Goal: Find specific page/section: Find specific page/section

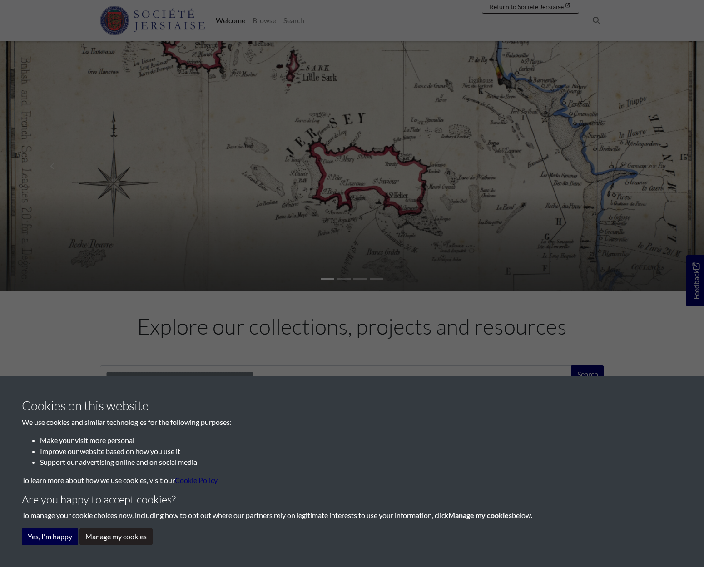
click at [63, 532] on button "Yes, I'm happy" at bounding box center [50, 536] width 56 height 17
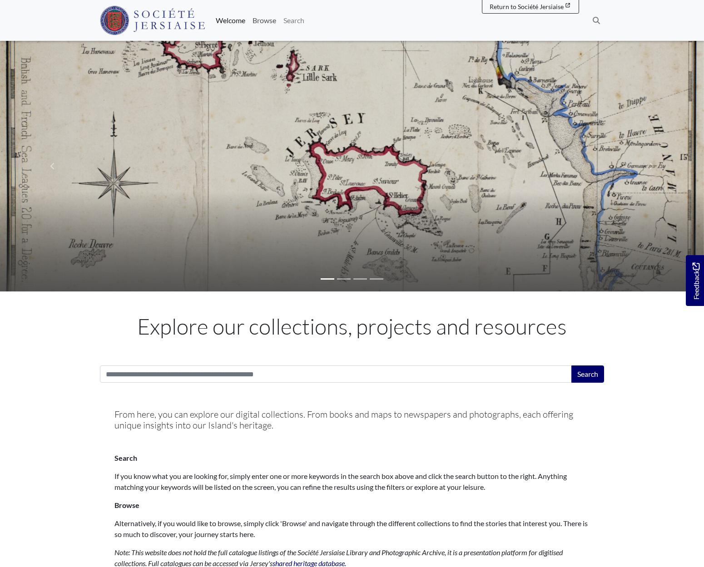
click at [280, 22] on link "Browse" at bounding box center [264, 20] width 31 height 18
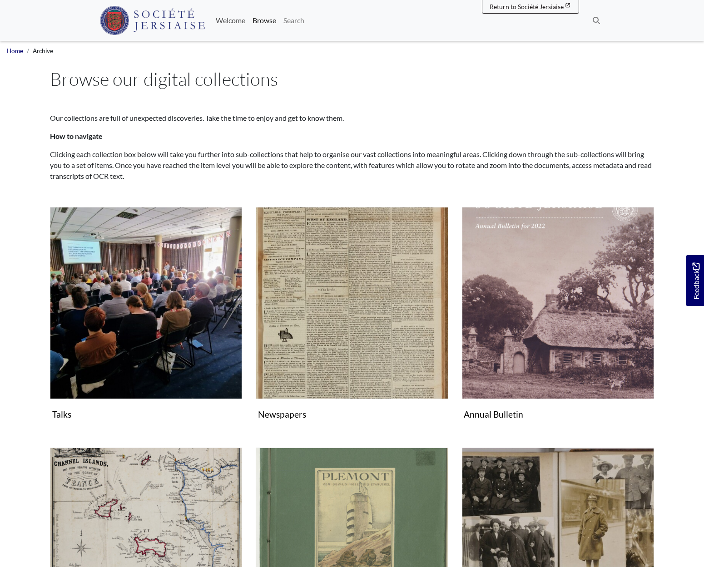
click at [249, 16] on link "Welcome" at bounding box center [230, 20] width 37 height 18
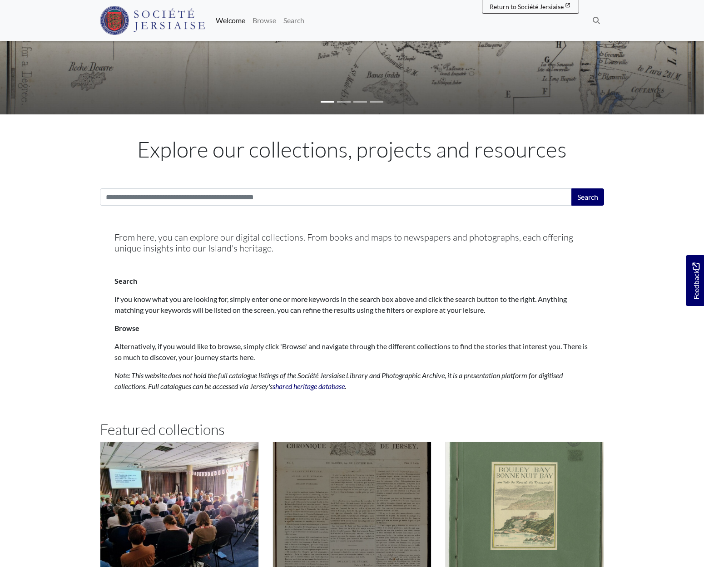
scroll to position [380, 0]
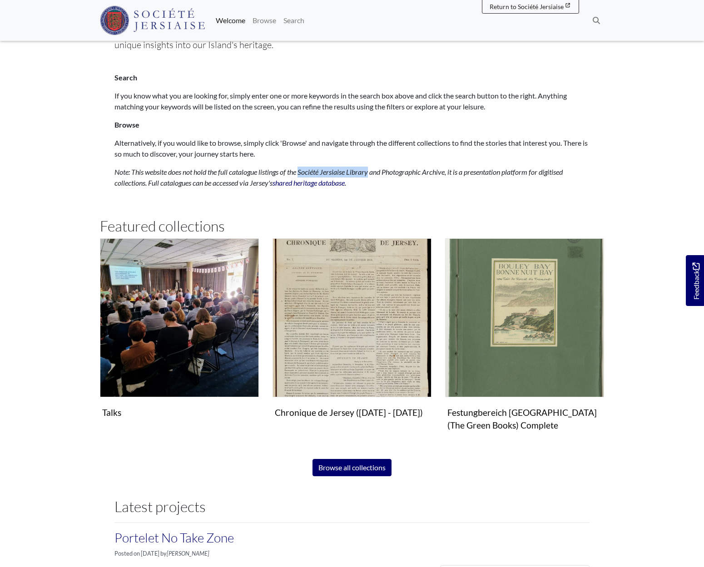
drag, startPoint x: 304, startPoint y: 170, endPoint x: 374, endPoint y: 170, distance: 69.4
click at [374, 170] on em "Note: This website does not hold the full catalogue listings of the Société Jer…" at bounding box center [338, 177] width 448 height 20
click at [294, 185] on link "shared heritage database" at bounding box center [308, 182] width 72 height 9
